Goal: Transaction & Acquisition: Purchase product/service

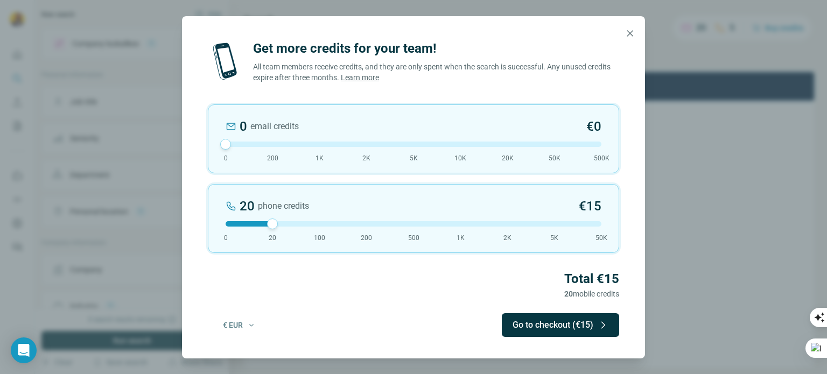
drag, startPoint x: 274, startPoint y: 146, endPoint x: 216, endPoint y: 144, distance: 57.6
click at [216, 144] on div "0 email credits €0 0 200 1K 2K 5K 10K 20K 50K 500K" at bounding box center [413, 138] width 411 height 69
click at [558, 329] on button "Go to checkout (€15)" at bounding box center [560, 325] width 117 height 24
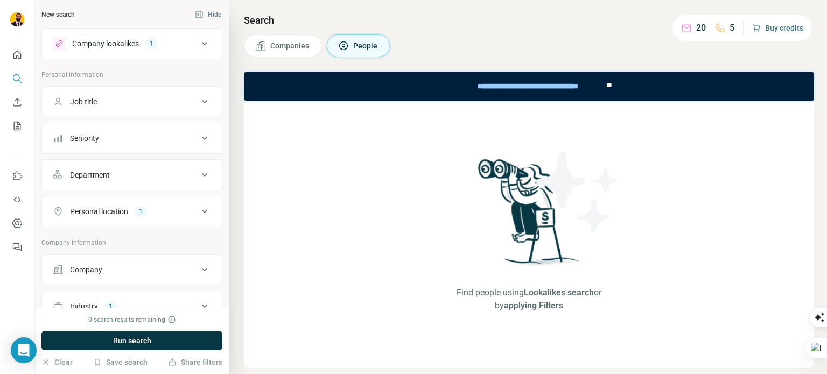
click at [757, 30] on icon "button" at bounding box center [756, 28] width 9 height 9
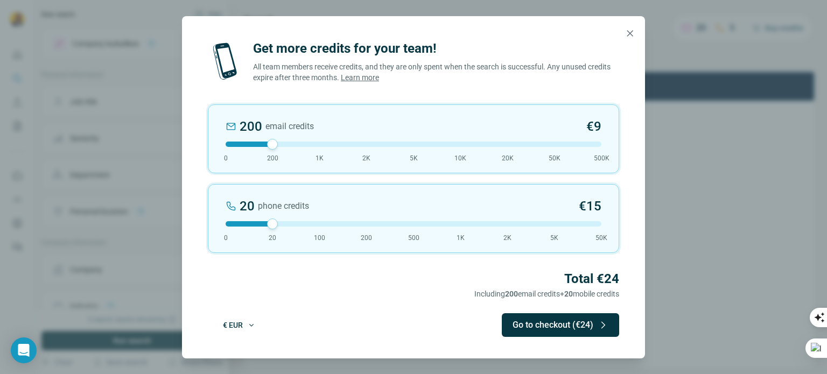
click at [242, 327] on button "€ EUR" at bounding box center [239, 325] width 48 height 19
click at [246, 348] on div "$ USD" at bounding box center [262, 349] width 90 height 11
drag, startPoint x: 269, startPoint y: 146, endPoint x: 211, endPoint y: 147, distance: 57.6
click at [211, 147] on div "0 email credits $0 0 200 1K 2K 5K 10K 20K 50K 500K" at bounding box center [413, 138] width 411 height 69
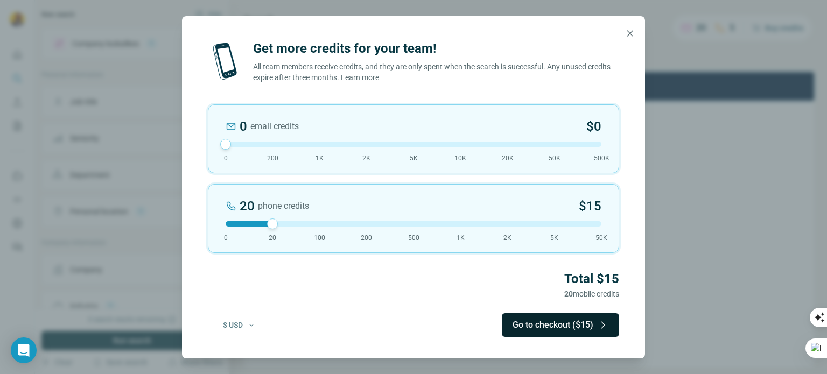
click at [577, 318] on button "Go to checkout ($15)" at bounding box center [560, 325] width 117 height 24
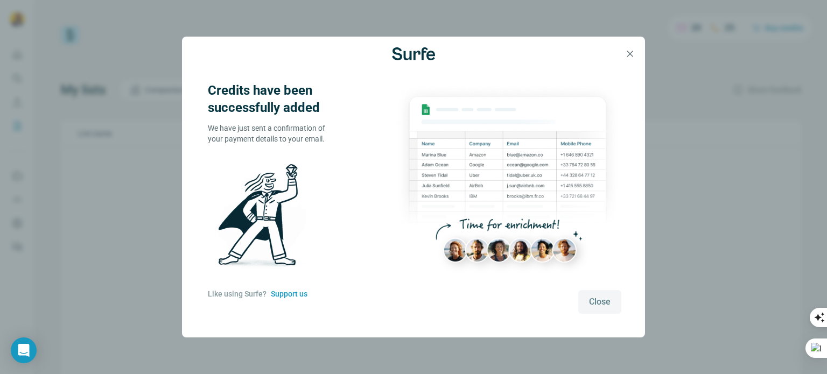
click at [596, 305] on span "Close" at bounding box center [600, 302] width 22 height 13
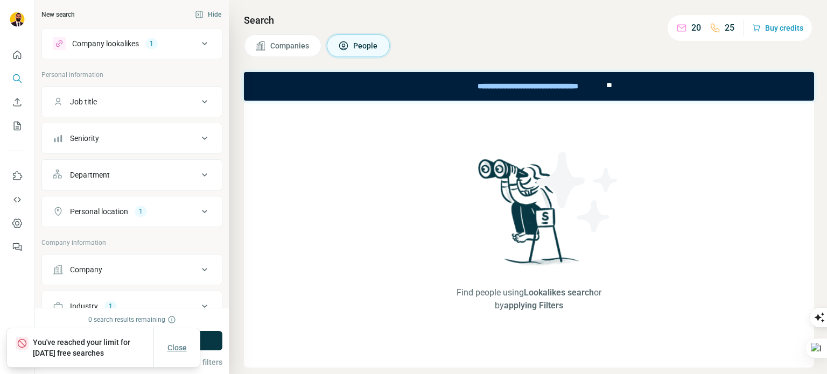
click at [172, 347] on span "Close" at bounding box center [176, 348] width 19 height 11
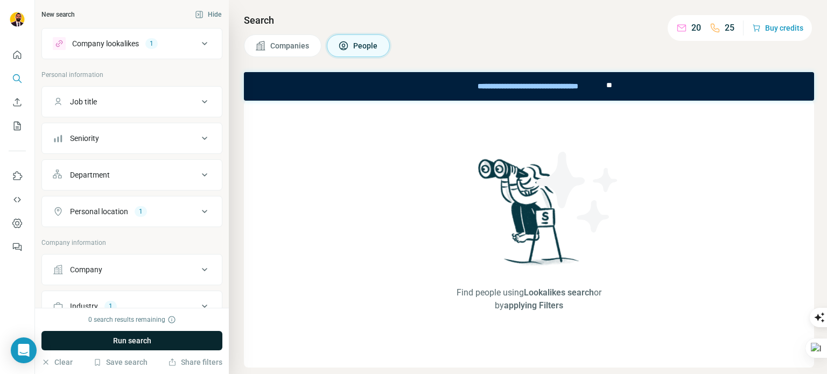
click at [118, 344] on span "Run search" at bounding box center [132, 341] width 38 height 11
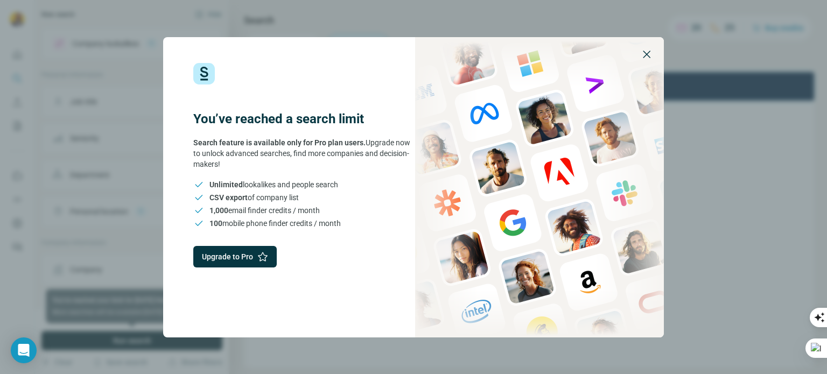
click at [644, 53] on icon "button" at bounding box center [646, 54] width 13 height 13
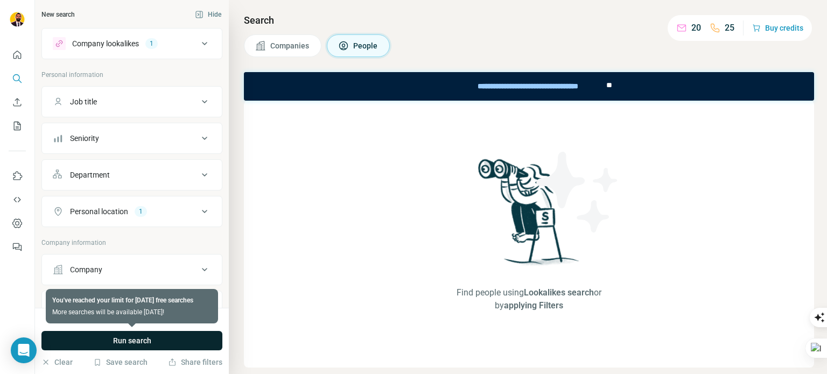
click at [130, 339] on span "Run search" at bounding box center [132, 341] width 38 height 11
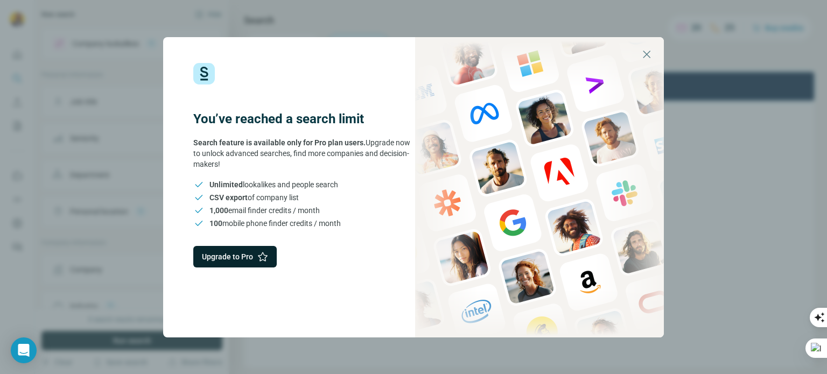
click at [238, 261] on button "Upgrade to Pro" at bounding box center [234, 257] width 83 height 22
click at [644, 58] on icon "button" at bounding box center [646, 54] width 13 height 13
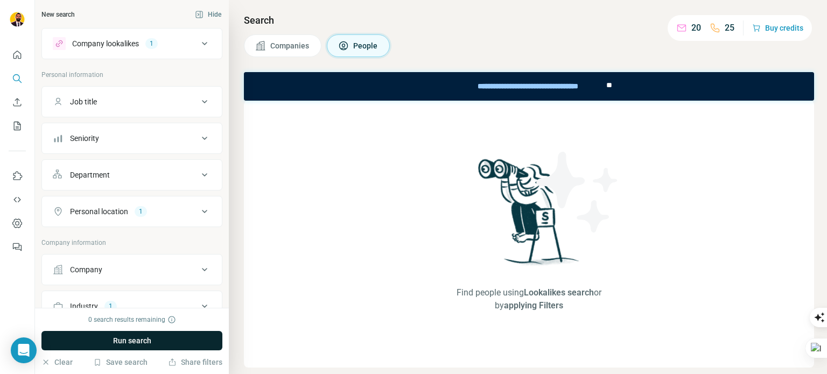
click at [715, 34] on div "25" at bounding box center [722, 28] width 25 height 13
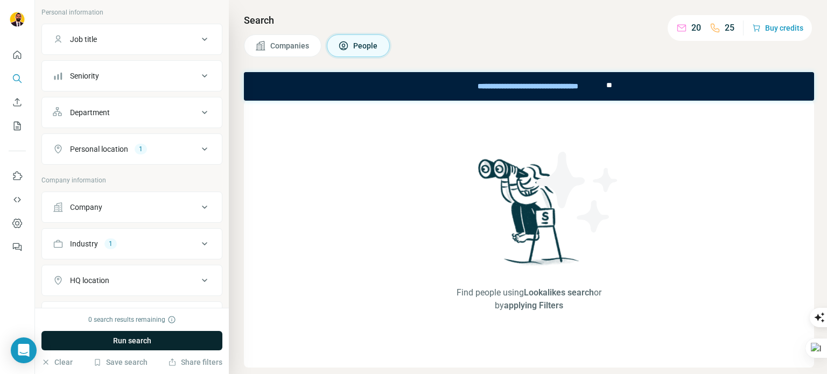
scroll to position [178, 0]
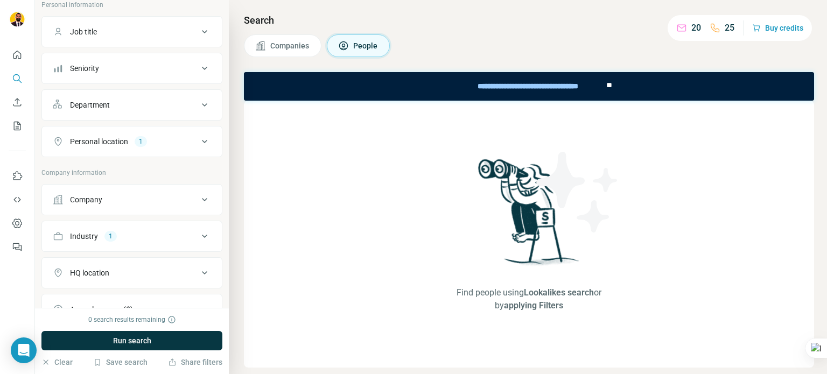
scroll to position [163, 0]
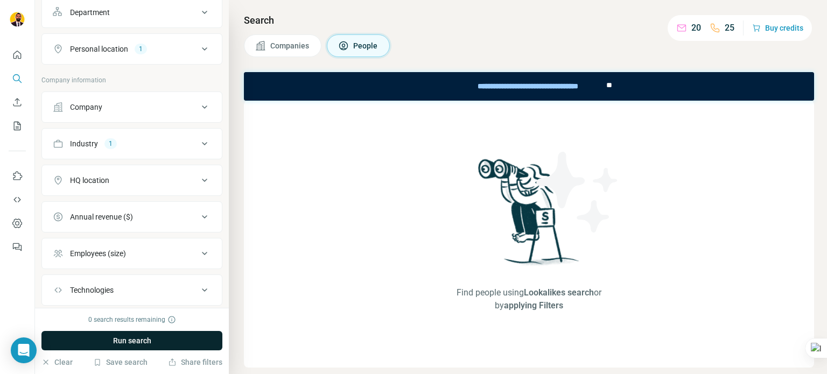
click at [131, 340] on span "Run search" at bounding box center [132, 341] width 38 height 11
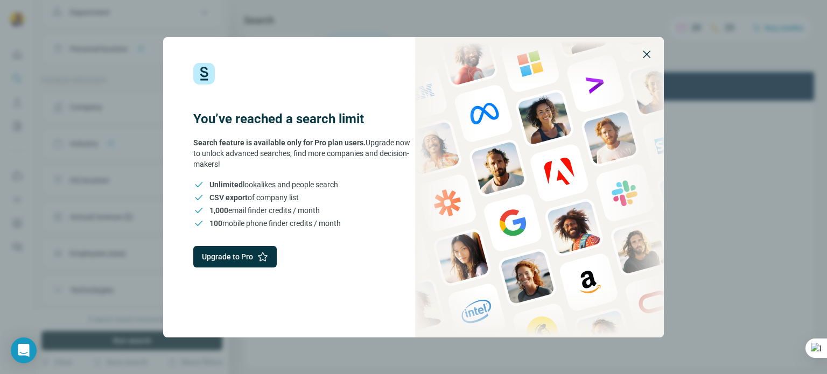
click at [640, 53] on icon "button" at bounding box center [646, 54] width 13 height 13
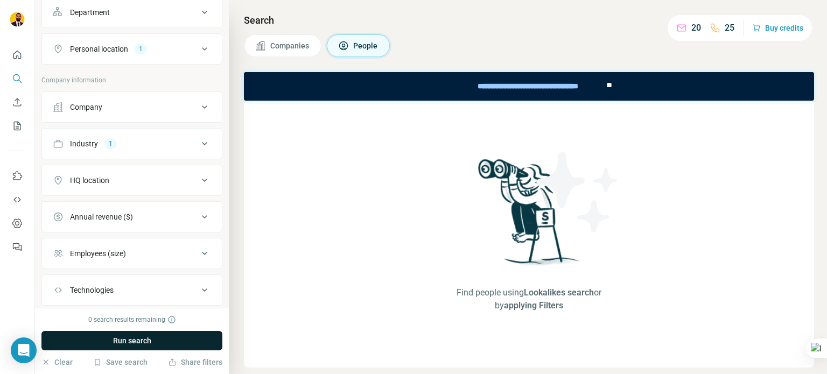
click at [94, 345] on button "Run search" at bounding box center [131, 340] width 181 height 19
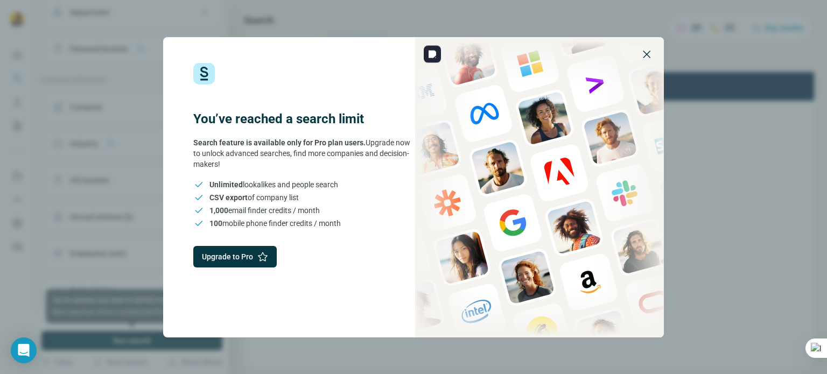
click at [648, 60] on button "button" at bounding box center [647, 54] width 26 height 26
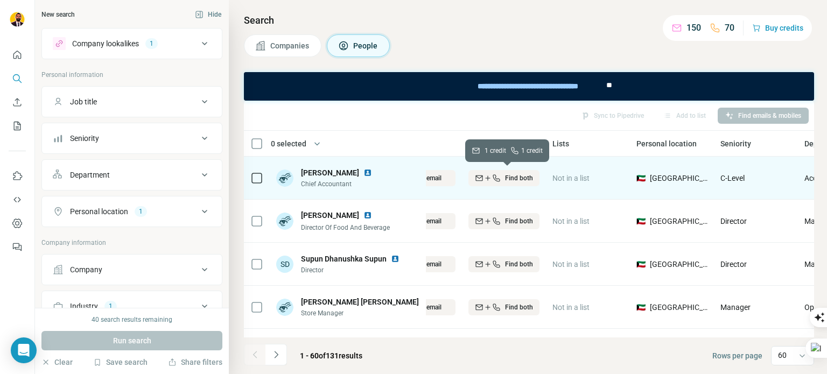
scroll to position [0, 168]
click at [581, 177] on span "Not in a list" at bounding box center [570, 178] width 37 height 9
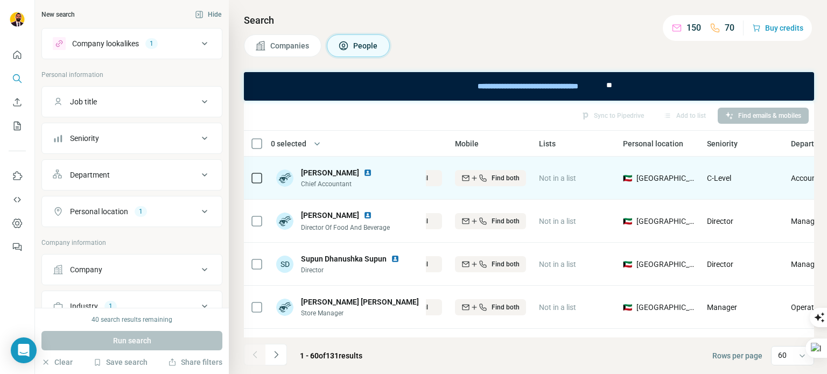
scroll to position [0, 183]
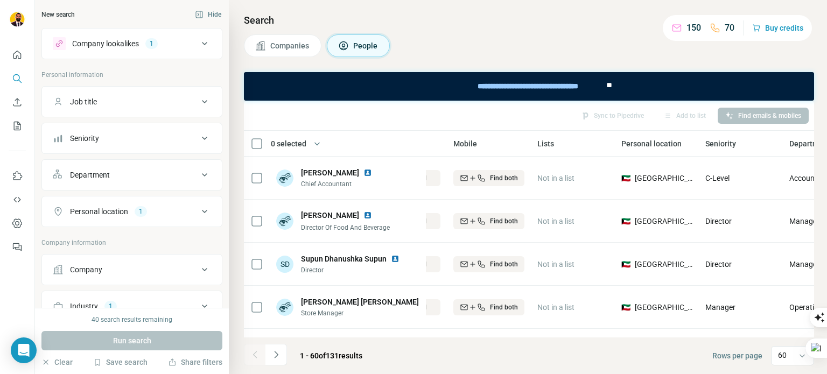
click at [603, 118] on div "Sync to Pipedrive Add to list Find emails & mobiles" at bounding box center [529, 115] width 560 height 19
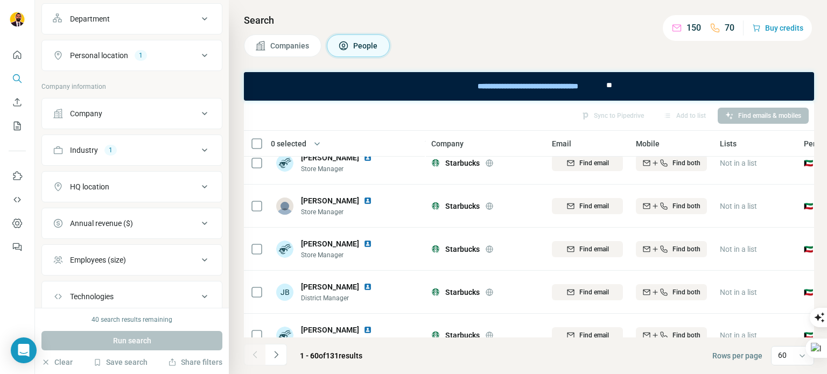
scroll to position [0, 0]
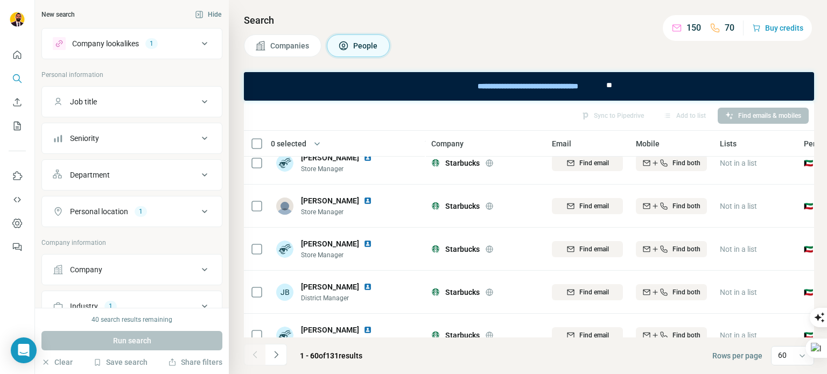
click at [194, 109] on button "Job title" at bounding box center [132, 102] width 180 height 26
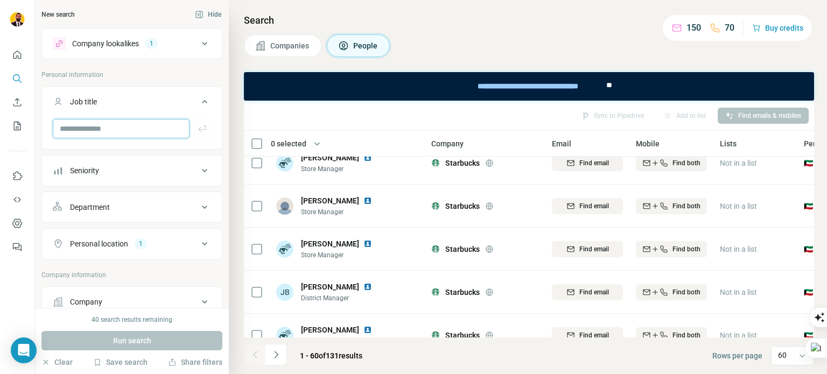
click at [131, 126] on input "text" at bounding box center [121, 128] width 137 height 19
click at [202, 101] on icon at bounding box center [204, 101] width 5 height 3
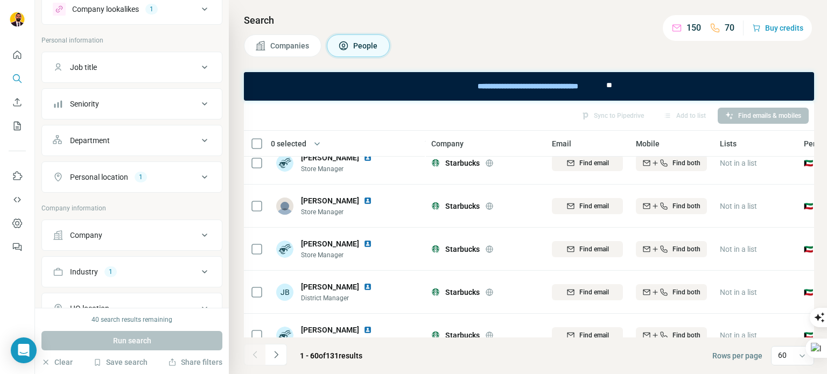
scroll to position [39, 0]
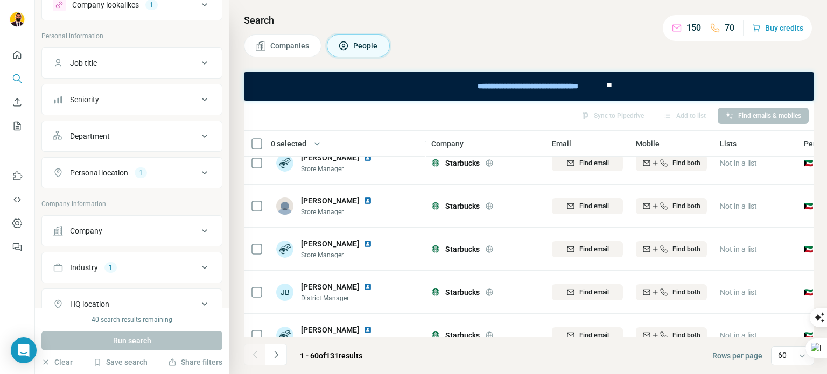
click at [198, 137] on icon at bounding box center [204, 136] width 13 height 13
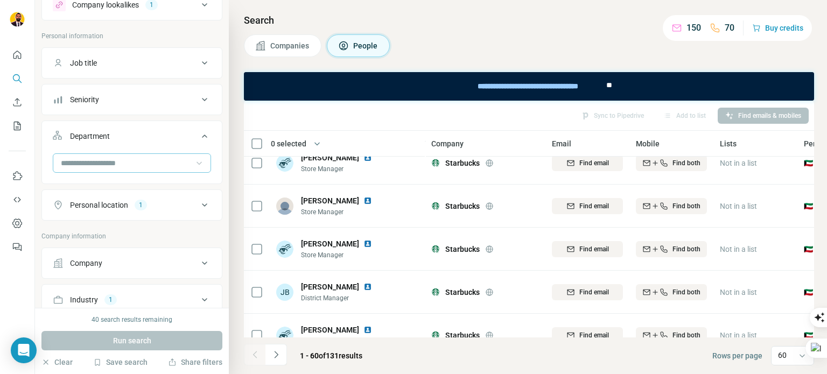
click at [194, 160] on icon at bounding box center [199, 163] width 11 height 11
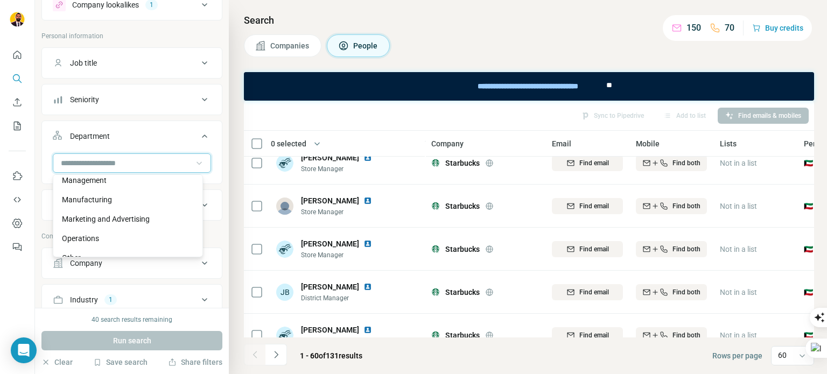
scroll to position [226, 0]
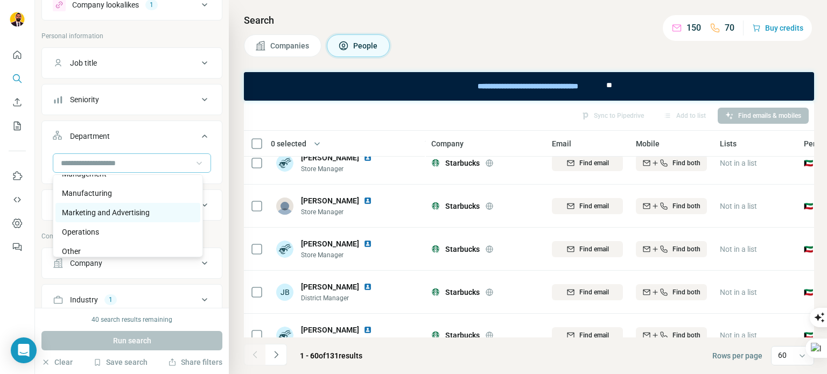
click at [149, 210] on p "Marketing and Advertising" at bounding box center [106, 212] width 88 height 11
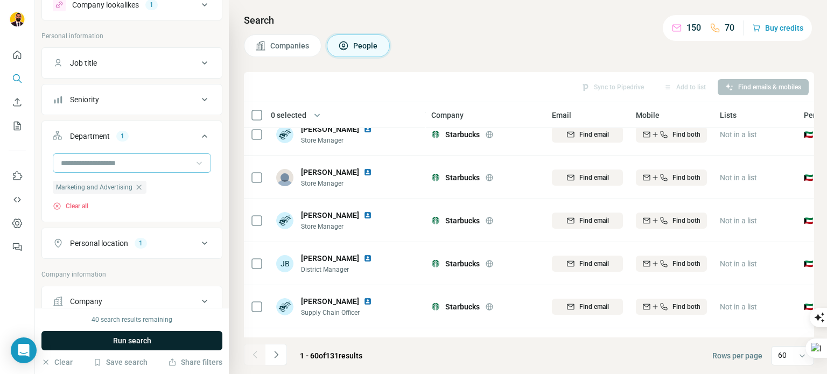
click at [136, 338] on span "Run search" at bounding box center [132, 341] width 38 height 11
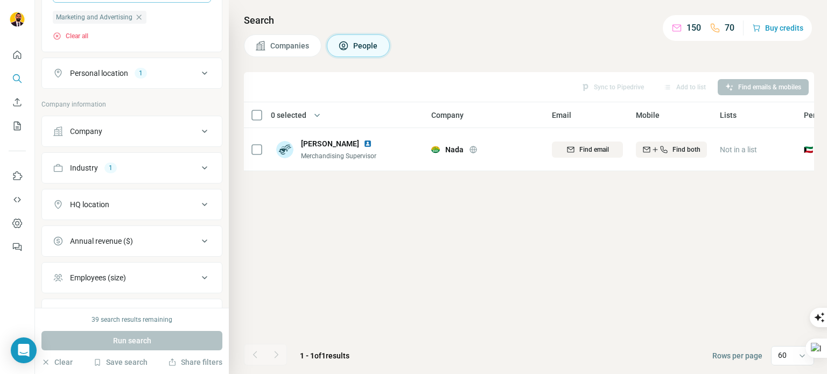
scroll to position [209, 0]
click at [199, 165] on icon at bounding box center [204, 168] width 13 height 13
click at [121, 217] on icon "button" at bounding box center [118, 219] width 9 height 9
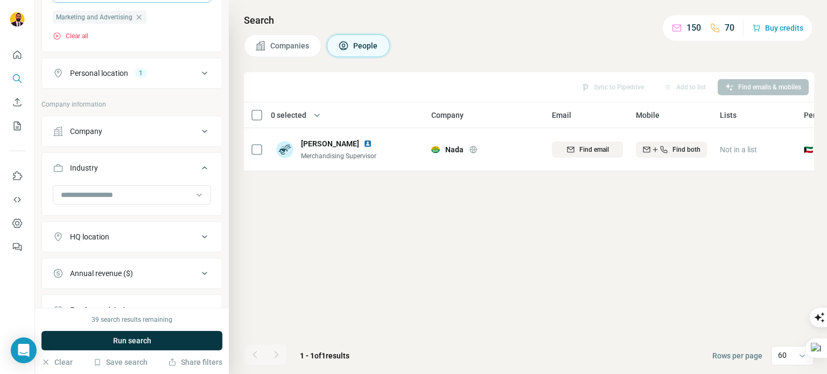
click at [217, 172] on div "New search Hide Company lookalikes 1 Personal information Job title Seniority D…" at bounding box center [132, 154] width 194 height 308
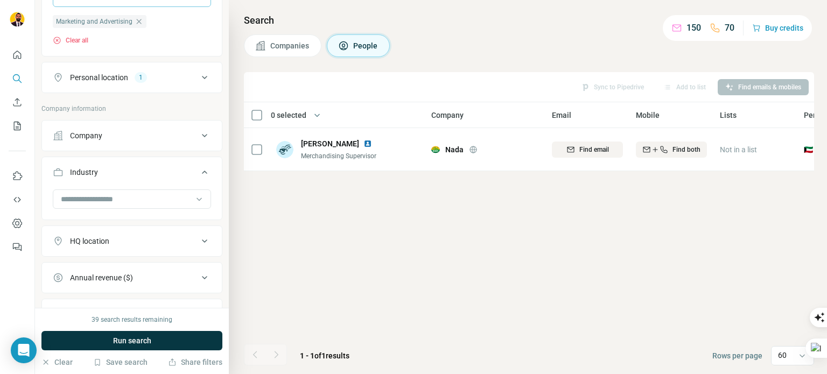
scroll to position [205, 0]
click at [202, 172] on icon at bounding box center [204, 172] width 5 height 3
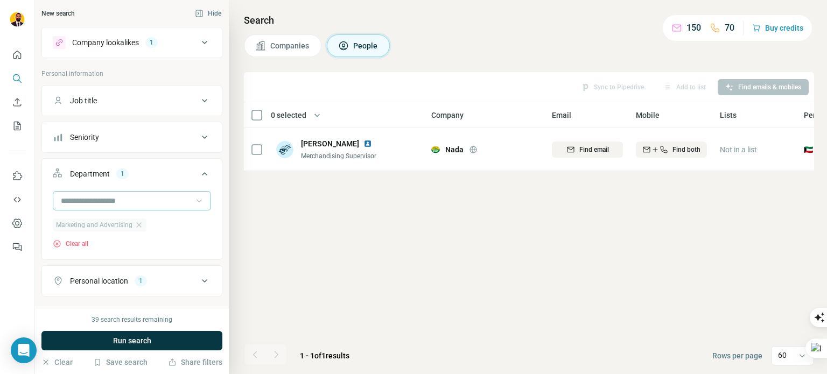
scroll to position [0, 0]
click at [198, 45] on icon at bounding box center [204, 43] width 13 height 13
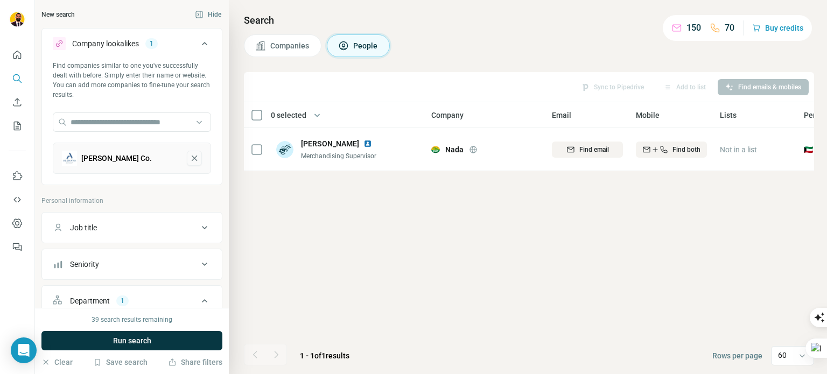
click at [187, 154] on button "M.H. Alshaya Co.-remove-button" at bounding box center [194, 158] width 15 height 15
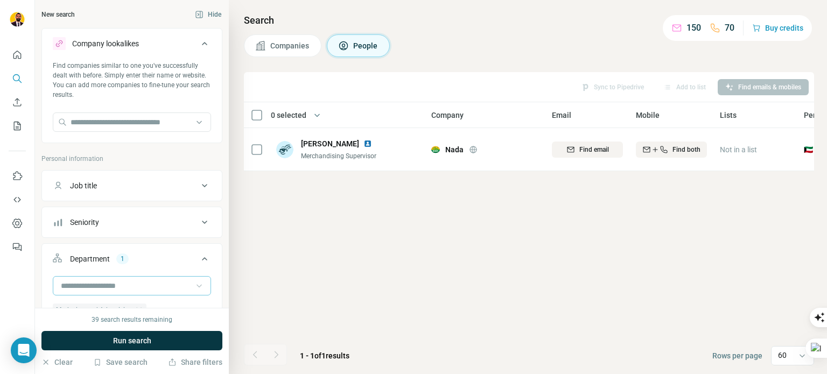
click at [198, 44] on icon at bounding box center [204, 43] width 13 height 13
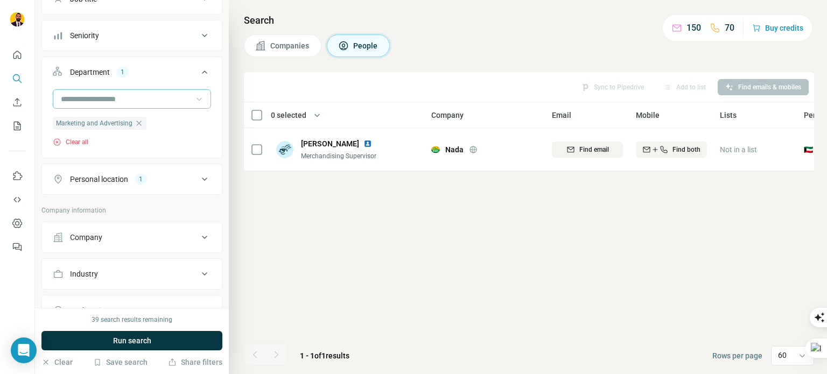
scroll to position [106, 0]
click at [198, 72] on icon at bounding box center [204, 69] width 13 height 13
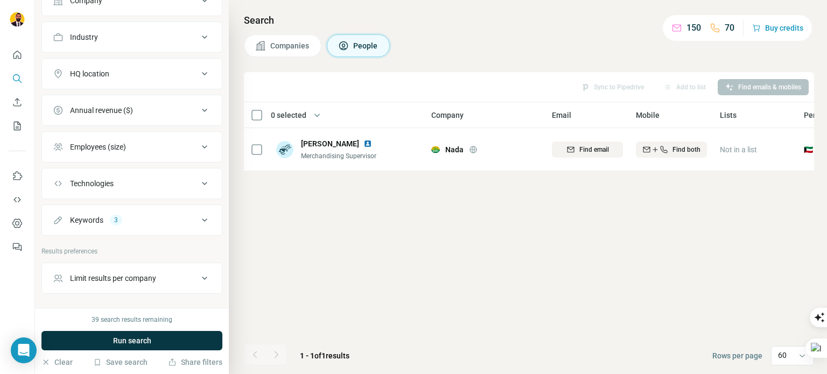
scroll to position [302, 0]
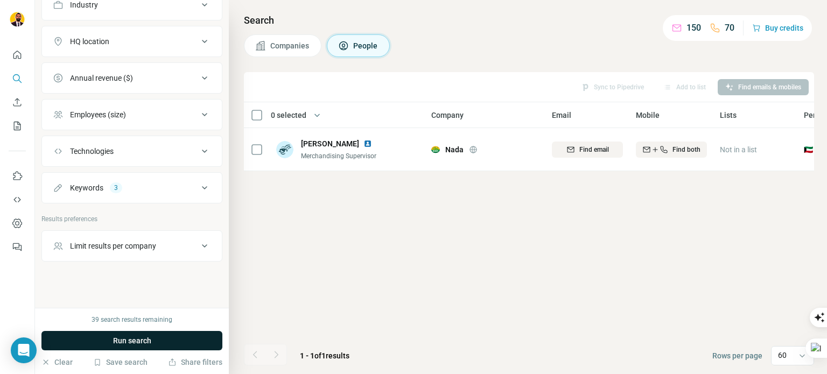
click at [110, 337] on button "Run search" at bounding box center [131, 340] width 181 height 19
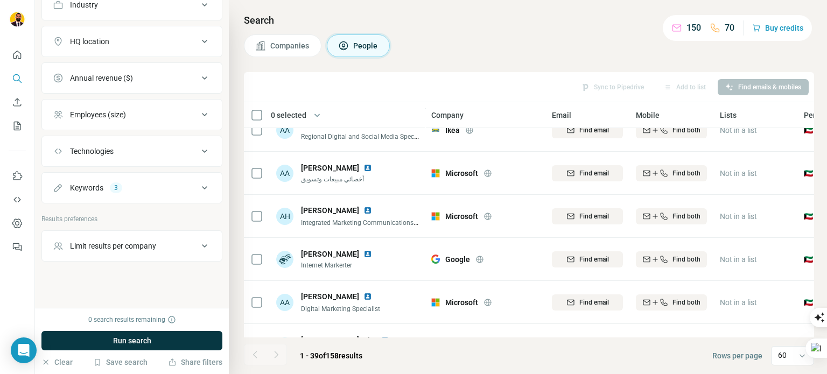
scroll to position [1476, 0]
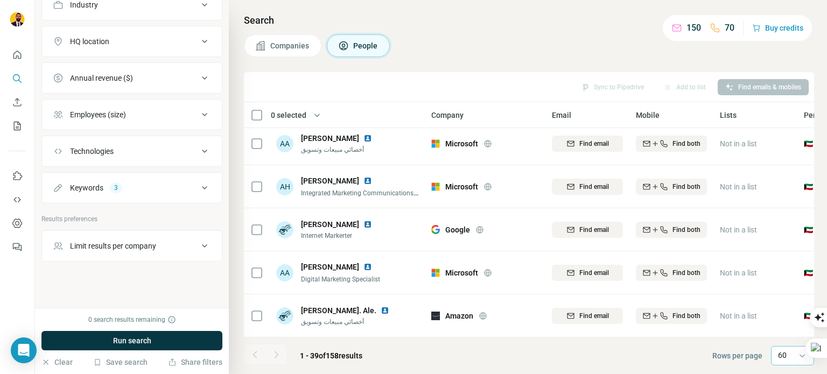
click at [783, 354] on p "60" at bounding box center [782, 355] width 9 height 11
click at [783, 354] on input at bounding box center [794, 356] width 32 height 12
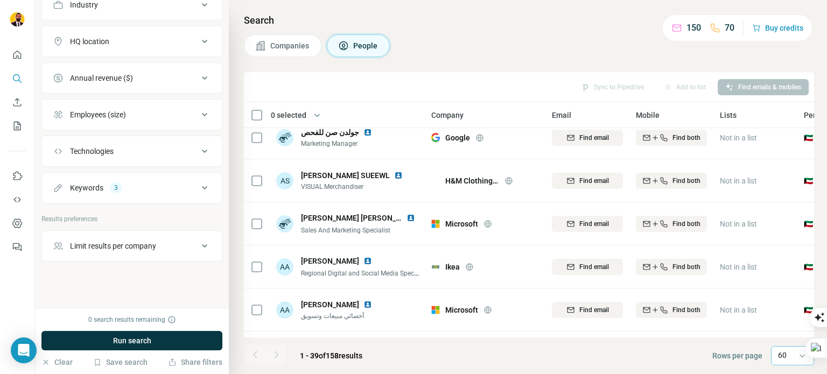
scroll to position [1318, 0]
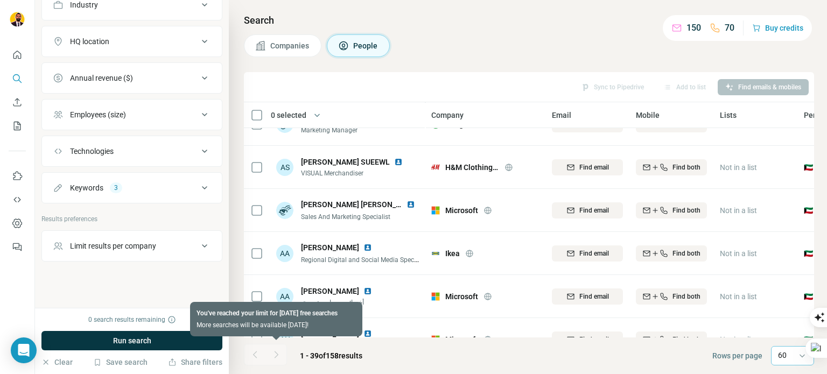
click at [271, 355] on div at bounding box center [277, 355] width 22 height 22
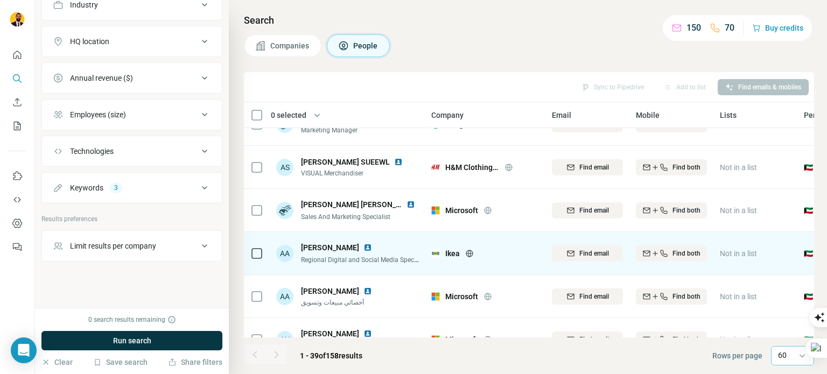
scroll to position [1476, 0]
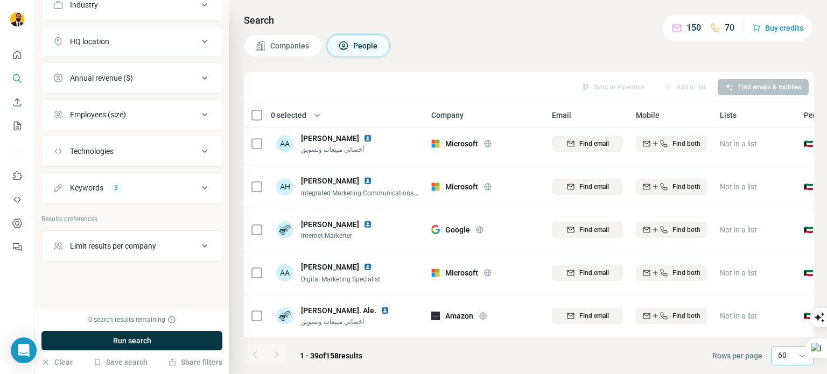
click at [788, 354] on div "60" at bounding box center [791, 355] width 27 height 11
click at [788, 354] on input at bounding box center [794, 356] width 32 height 12
drag, startPoint x: 562, startPoint y: 252, endPoint x: 523, endPoint y: 51, distance: 204.6
click at [523, 51] on div "Companies People" at bounding box center [529, 45] width 570 height 23
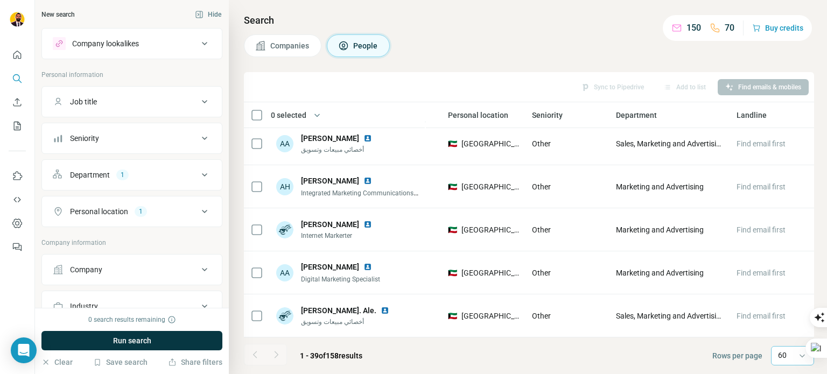
click at [198, 174] on icon at bounding box center [204, 175] width 13 height 13
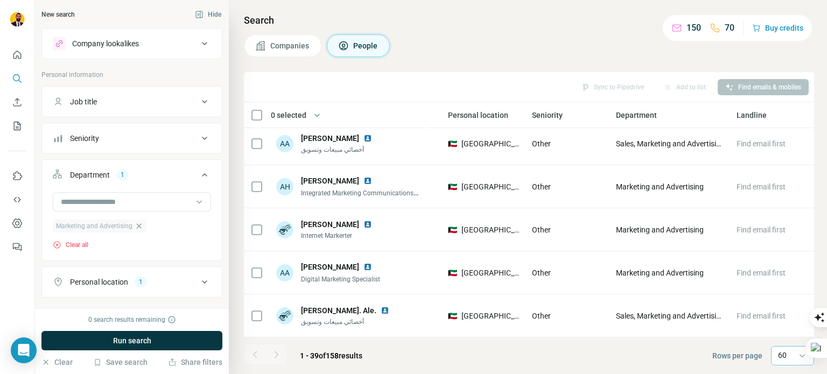
click at [143, 224] on icon "button" at bounding box center [139, 226] width 9 height 9
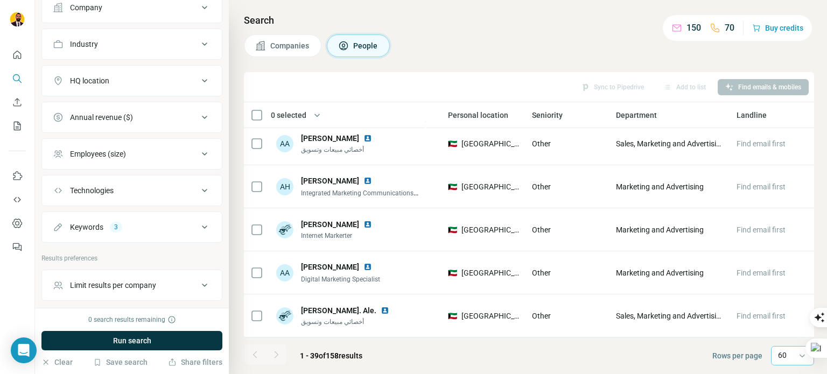
scroll to position [306, 0]
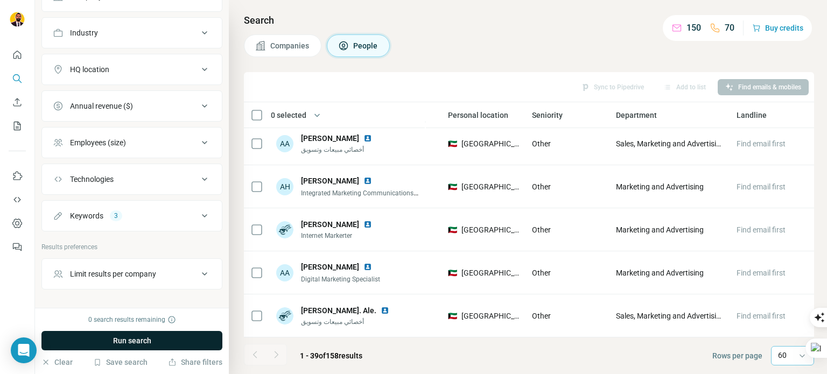
click at [135, 338] on span "Run search" at bounding box center [132, 341] width 38 height 11
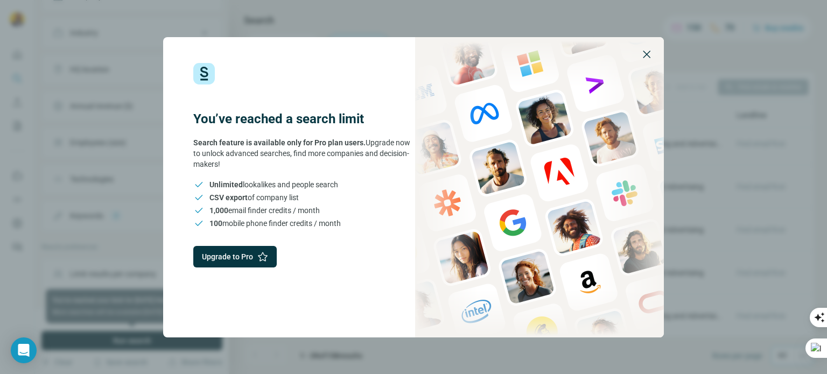
click at [647, 58] on icon "button" at bounding box center [646, 54] width 13 height 13
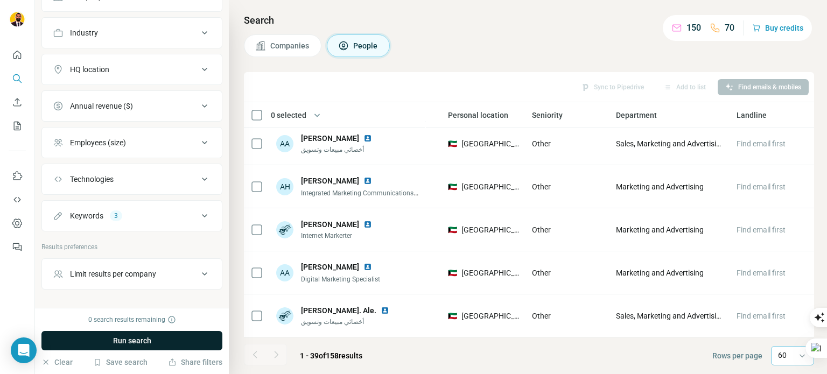
click at [121, 340] on span "Run search" at bounding box center [132, 341] width 38 height 11
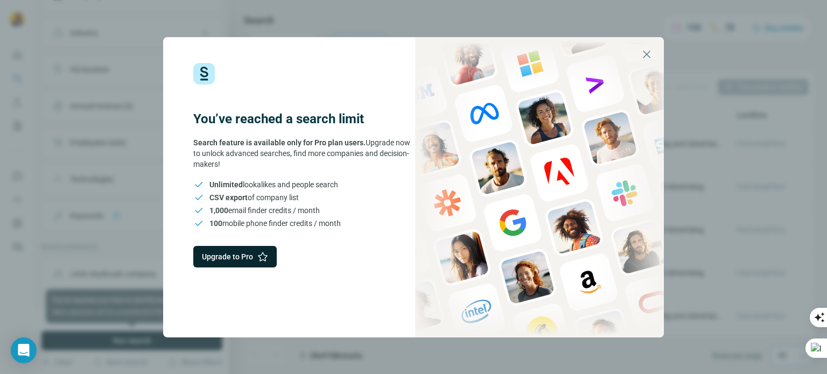
click at [250, 261] on button "Upgrade to Pro" at bounding box center [234, 257] width 83 height 22
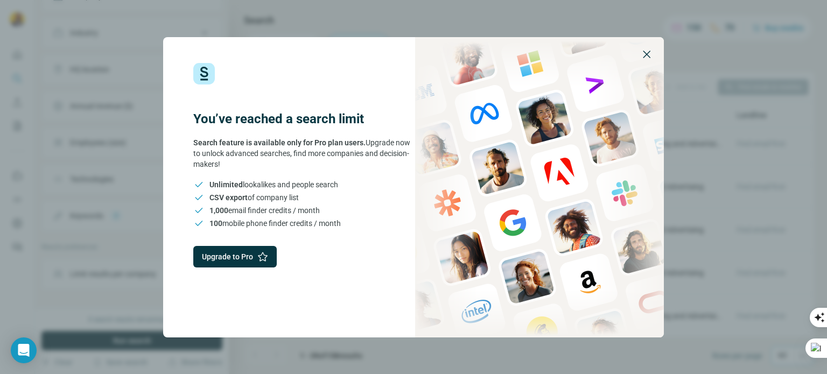
click at [647, 52] on icon "button" at bounding box center [646, 54] width 13 height 13
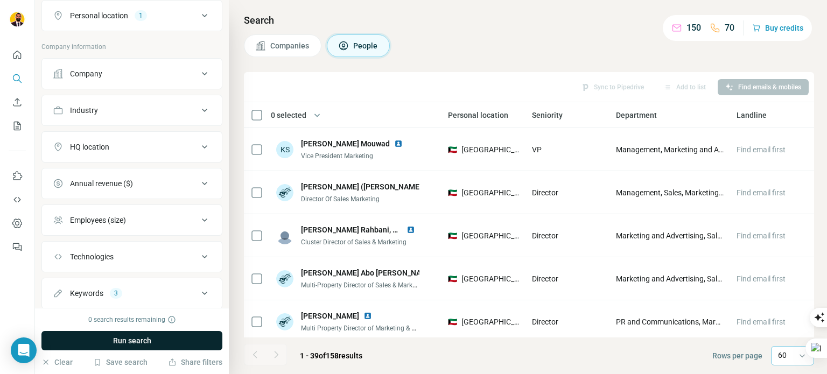
scroll to position [228, 0]
click at [173, 156] on button "HQ location" at bounding box center [132, 148] width 180 height 26
click at [159, 170] on input "text" at bounding box center [132, 174] width 158 height 19
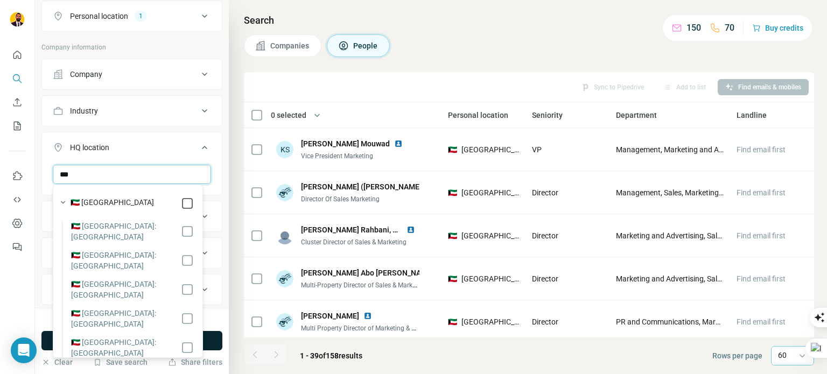
type input "***"
click at [218, 198] on div "New search Hide Company lookalikes Personal information Job title Seniority Dep…" at bounding box center [132, 154] width 194 height 308
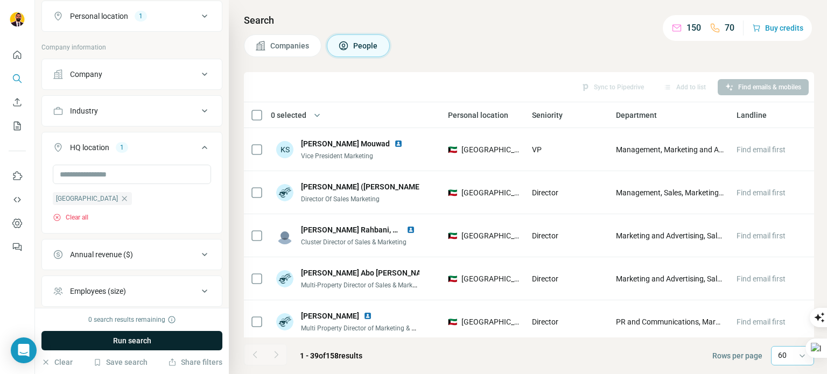
scroll to position [405, 0]
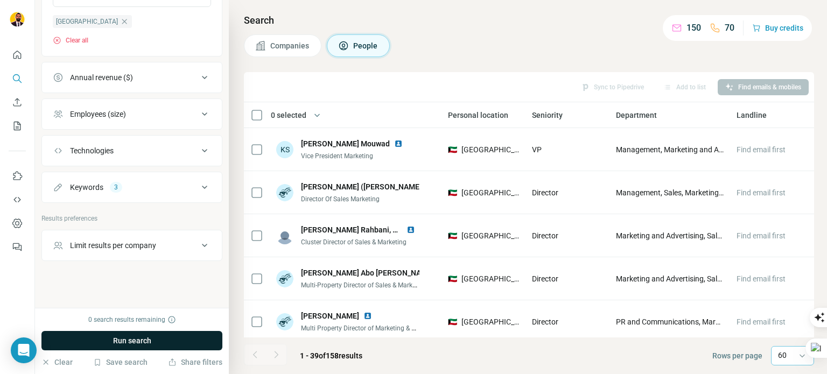
click at [150, 340] on span "Run search" at bounding box center [132, 341] width 38 height 11
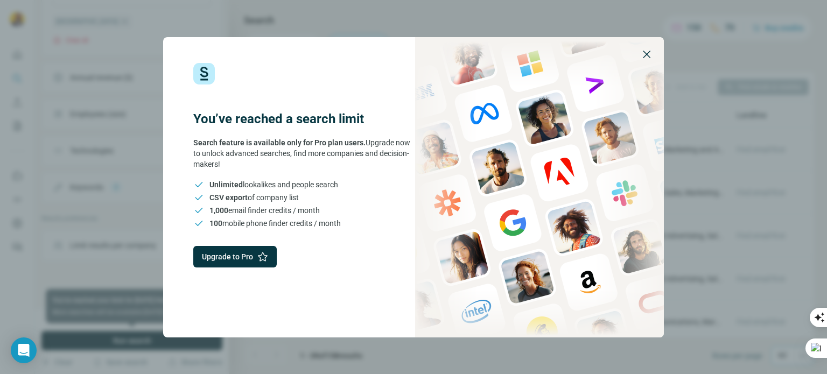
click at [646, 57] on icon "button" at bounding box center [646, 54] width 13 height 13
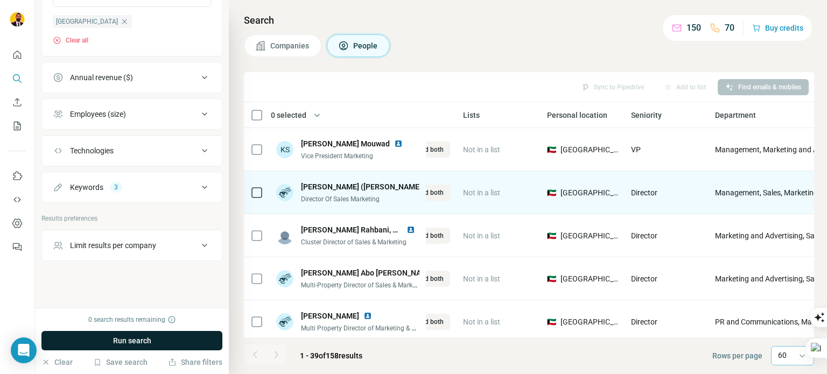
scroll to position [0, 254]
drag, startPoint x: 725, startPoint y: 185, endPoint x: 580, endPoint y: 199, distance: 146.1
click at [0, 0] on tr "Dai Junqi (Salim) Director Of Sales Marketing Huawei Find email Find both Not i…" at bounding box center [0, 0] width 0 height 0
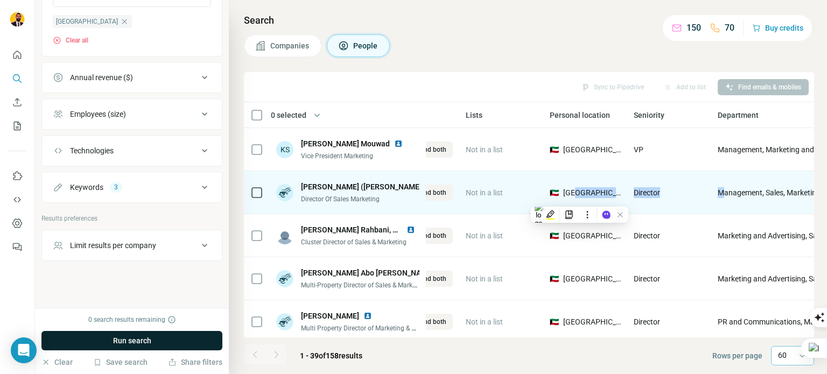
click at [615, 197] on div "🇰🇼 Kuwait" at bounding box center [585, 193] width 71 height 30
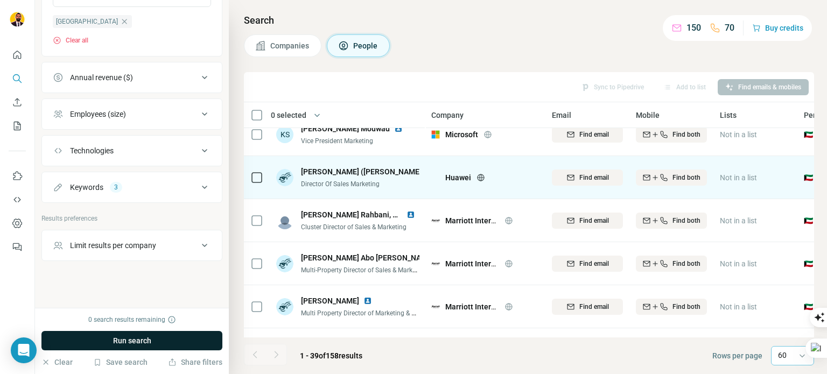
scroll to position [0, 0]
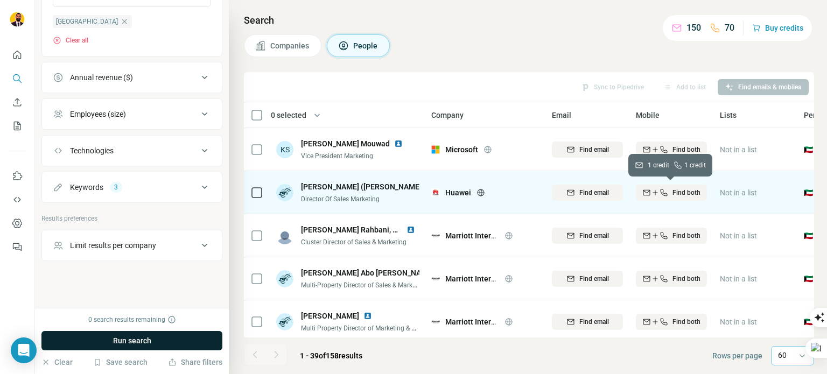
click at [680, 196] on span "Find both" at bounding box center [687, 193] width 28 height 10
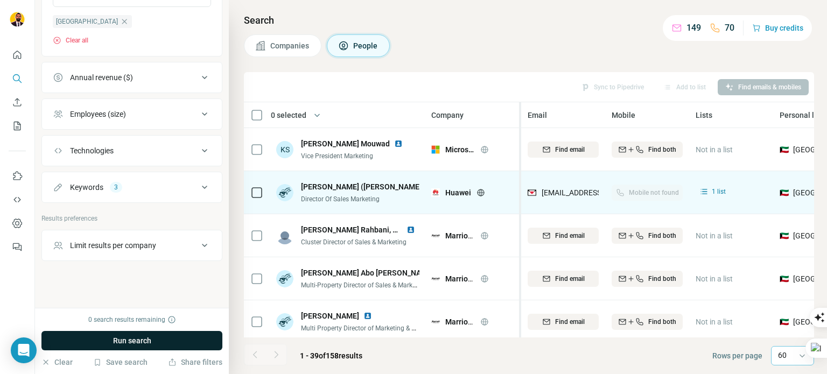
drag, startPoint x: 542, startPoint y: 170, endPoint x: 521, endPoint y: 172, distance: 20.6
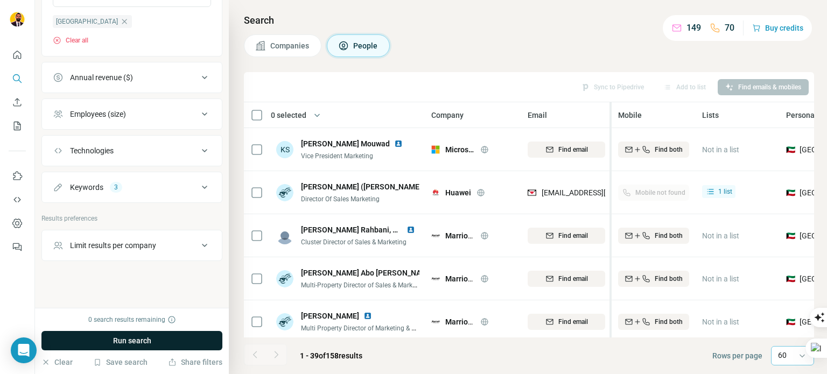
drag, startPoint x: 603, startPoint y: 123, endPoint x: 612, endPoint y: 123, distance: 8.6
click at [0, 0] on tr "0 selected People Company Email Mobile Lists Personal location Seniority Depart…" at bounding box center [0, 0] width 0 height 0
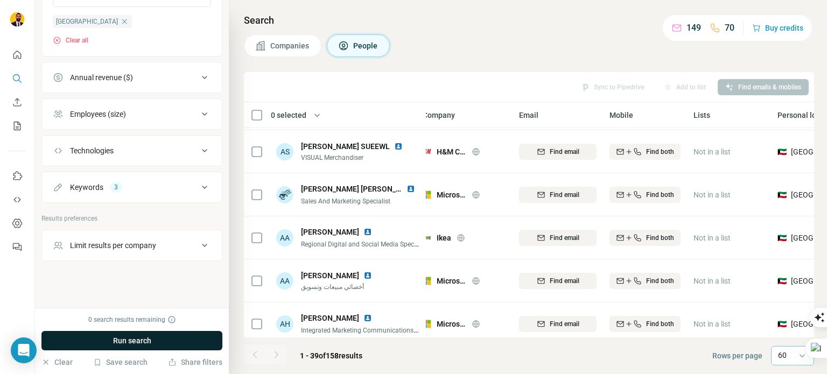
scroll to position [1476, 9]
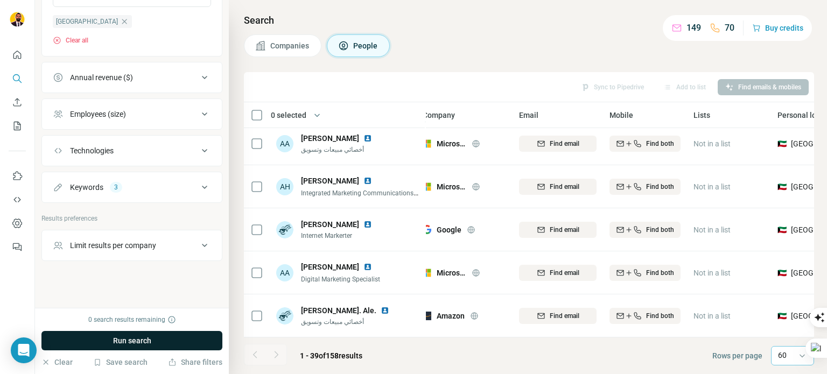
click at [284, 51] on span "Companies" at bounding box center [290, 45] width 40 height 11
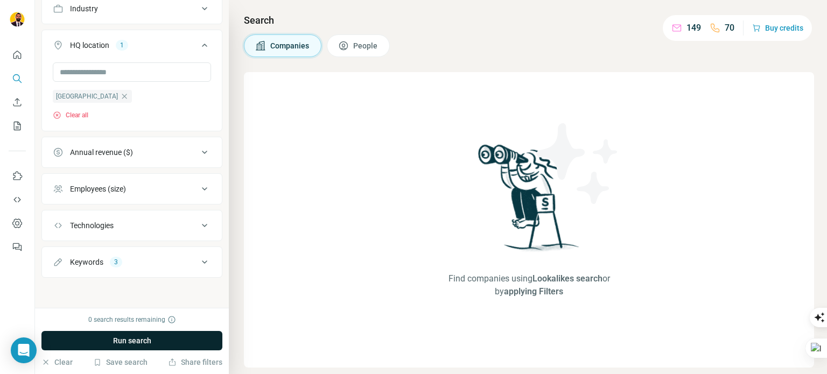
scroll to position [128, 0]
click at [125, 338] on span "Run search" at bounding box center [132, 341] width 38 height 11
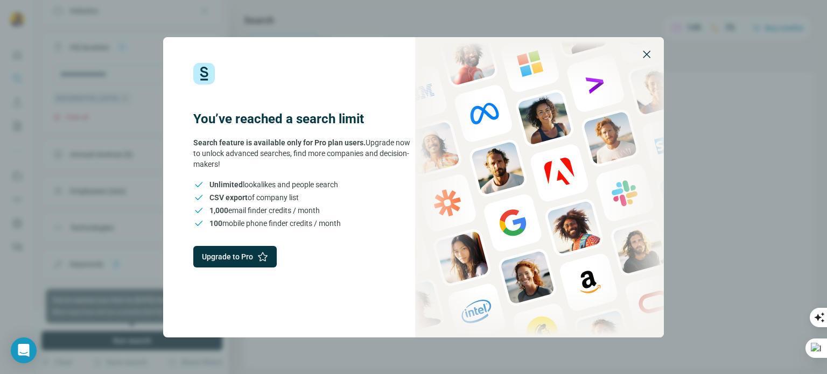
click at [650, 55] on icon "button" at bounding box center [646, 54] width 13 height 13
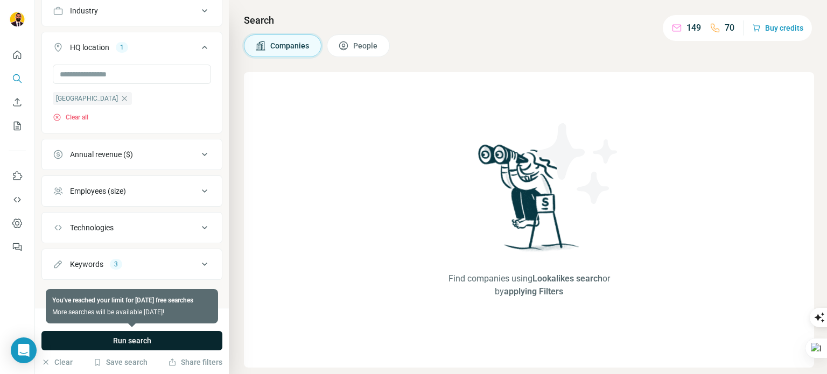
click at [358, 47] on span "People" at bounding box center [365, 45] width 25 height 11
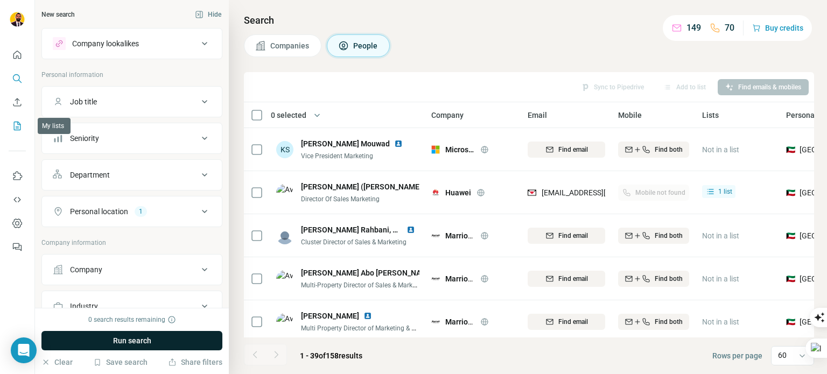
click at [16, 120] on button "My lists" at bounding box center [17, 125] width 17 height 19
click at [15, 122] on icon "My lists" at bounding box center [17, 126] width 11 height 11
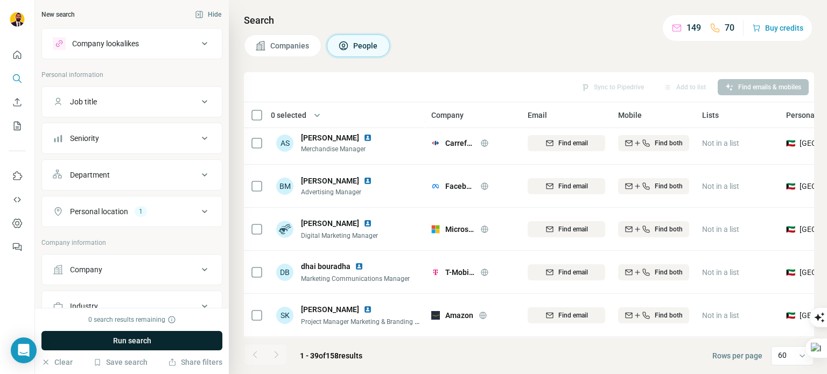
scroll to position [1476, 0]
